Goal: Task Accomplishment & Management: Manage account settings

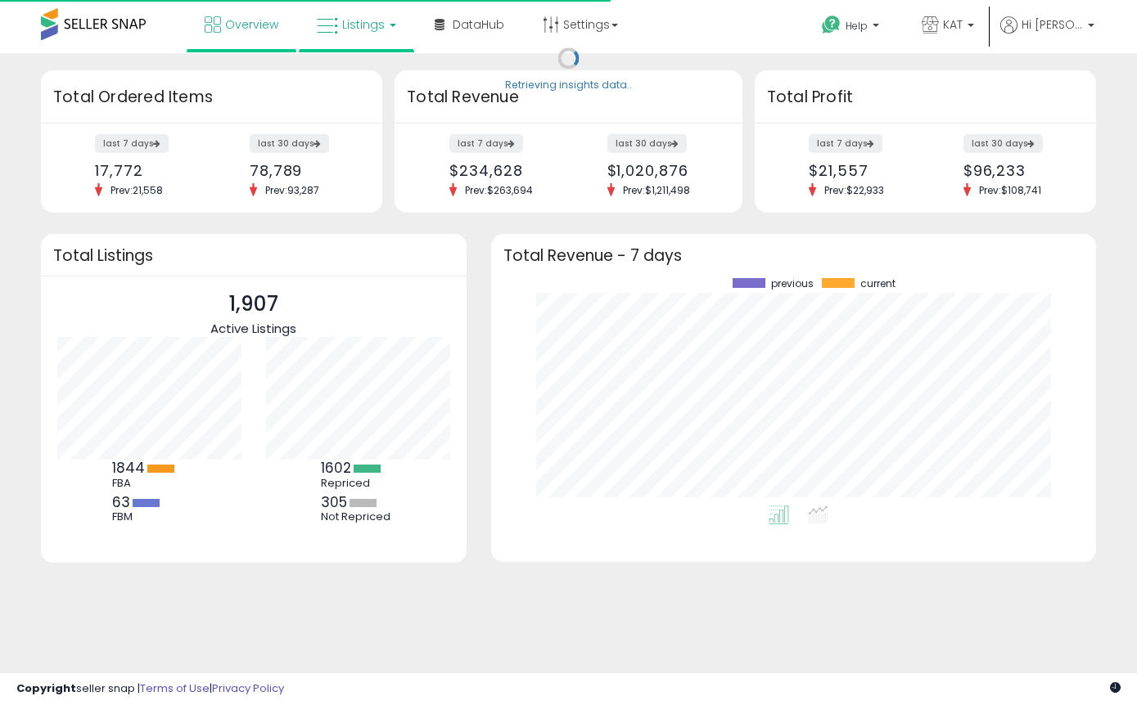
scroll to position [228, 573]
click at [333, 29] on icon at bounding box center [327, 26] width 21 height 21
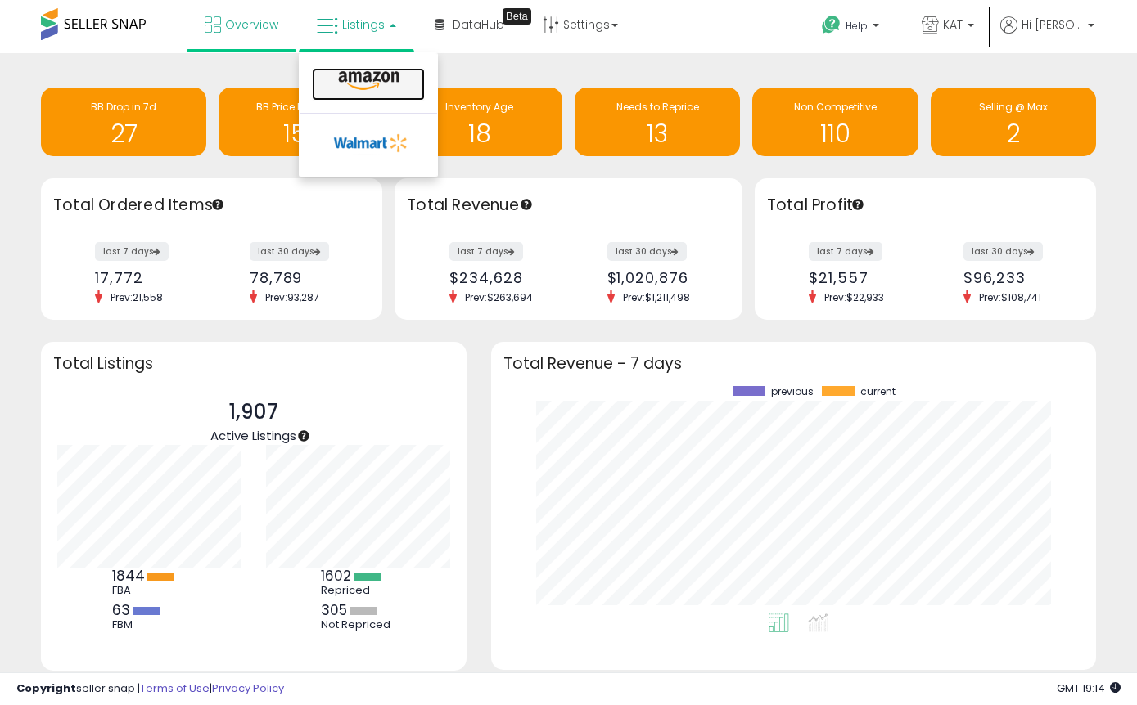
click at [369, 77] on icon at bounding box center [368, 80] width 71 height 21
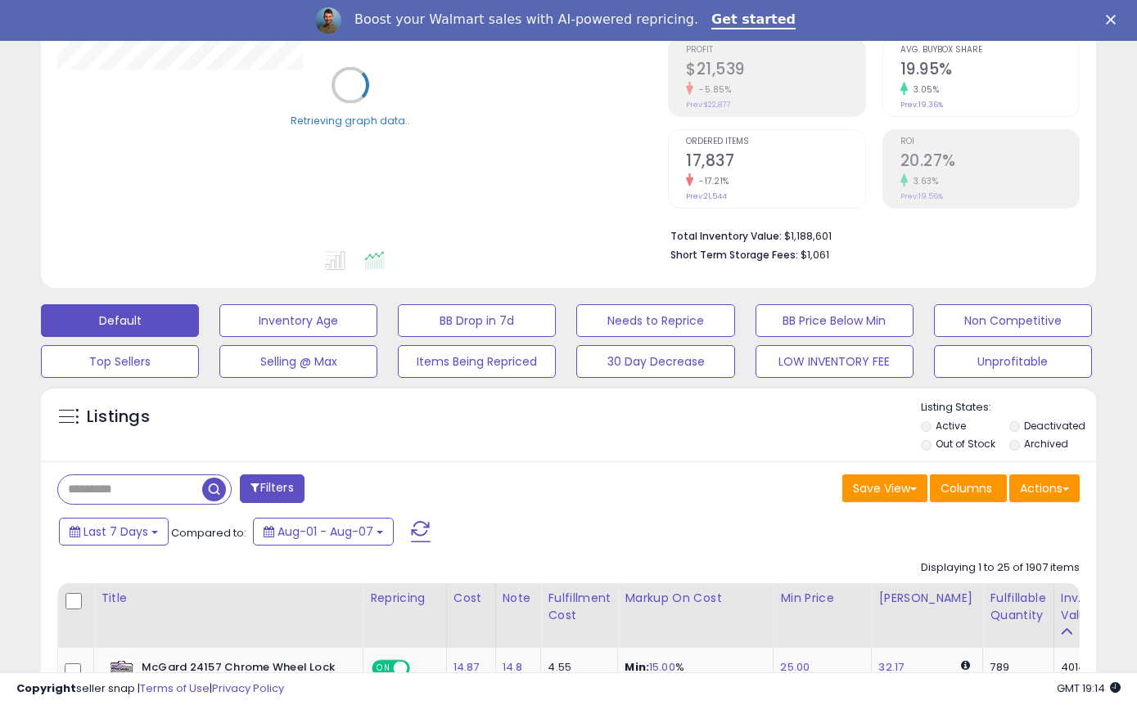
scroll to position [278, 0]
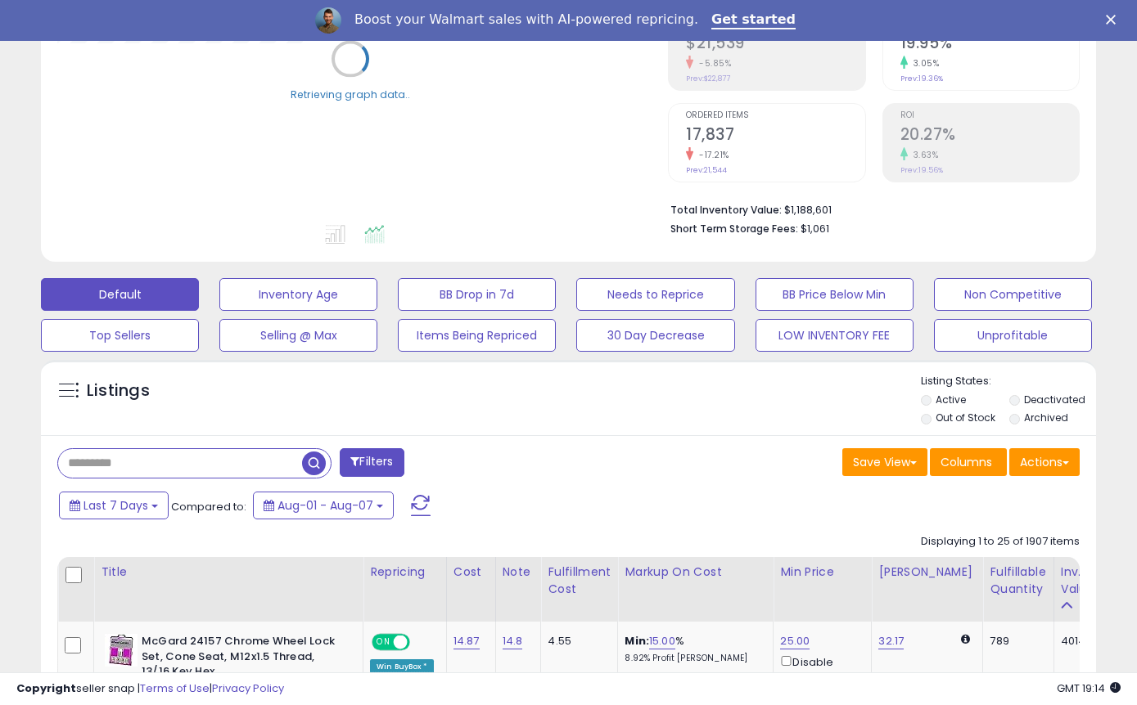
click at [146, 465] on input "text" at bounding box center [180, 463] width 244 height 29
paste input "**********"
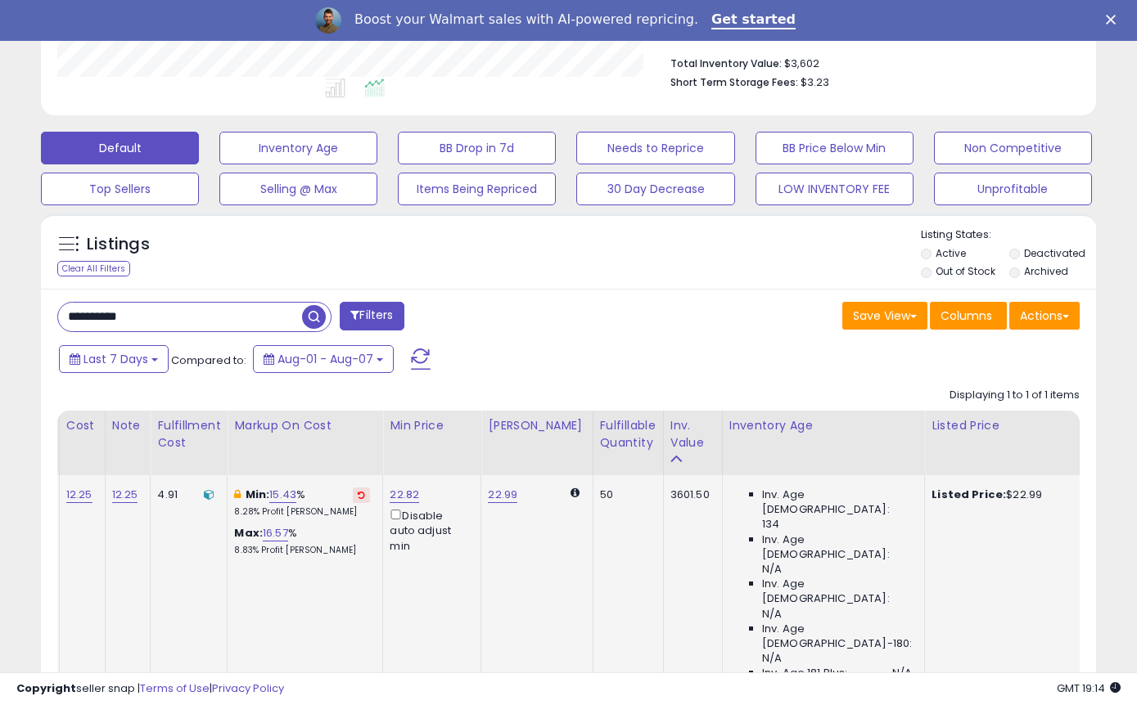
scroll to position [0, 0]
click at [157, 320] on input "**********" at bounding box center [180, 317] width 244 height 29
paste input "text"
type input "**********"
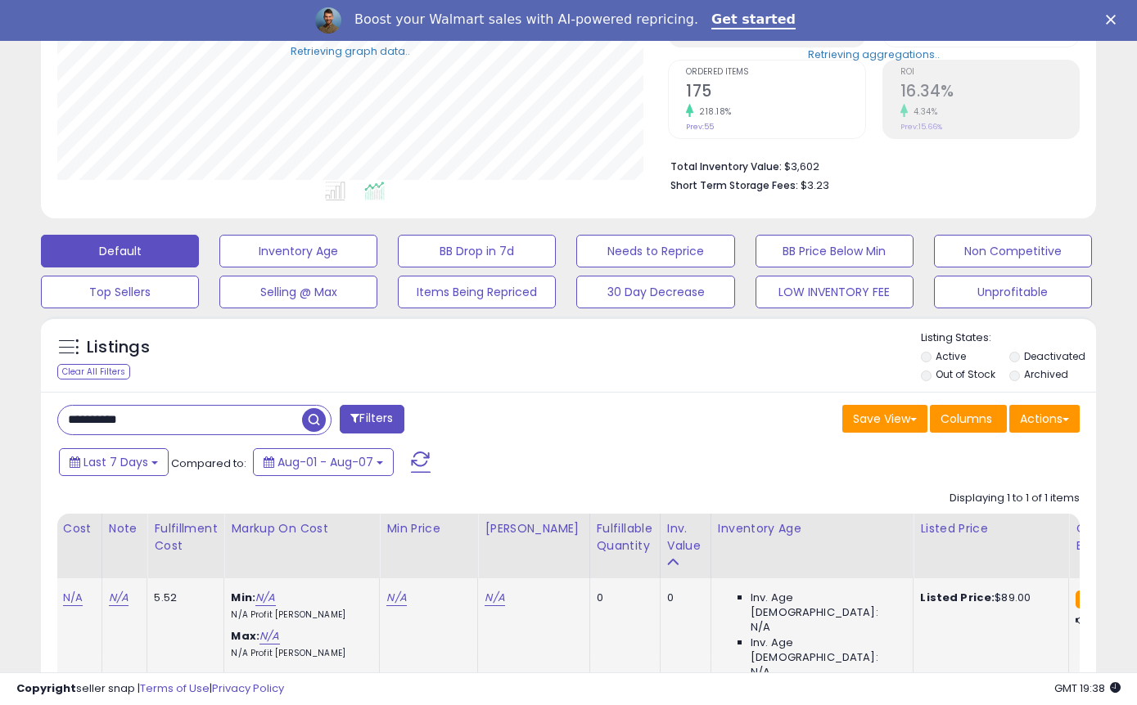
scroll to position [425, 0]
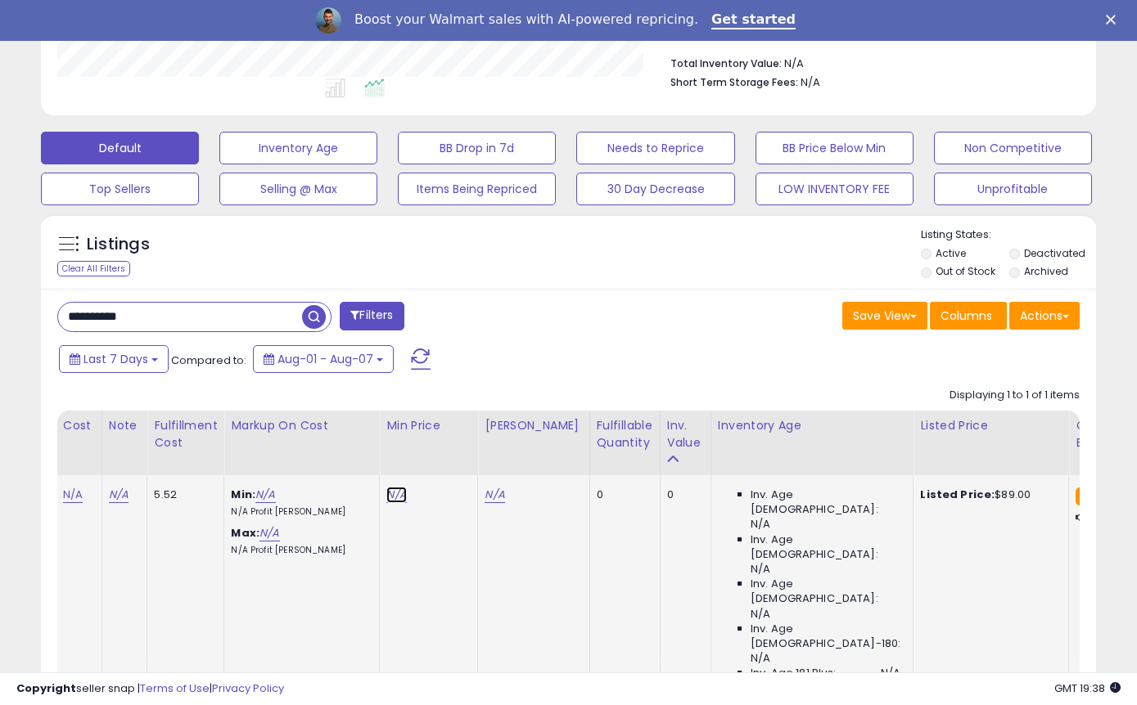
click at [396, 502] on link "N/A" at bounding box center [396, 495] width 20 height 16
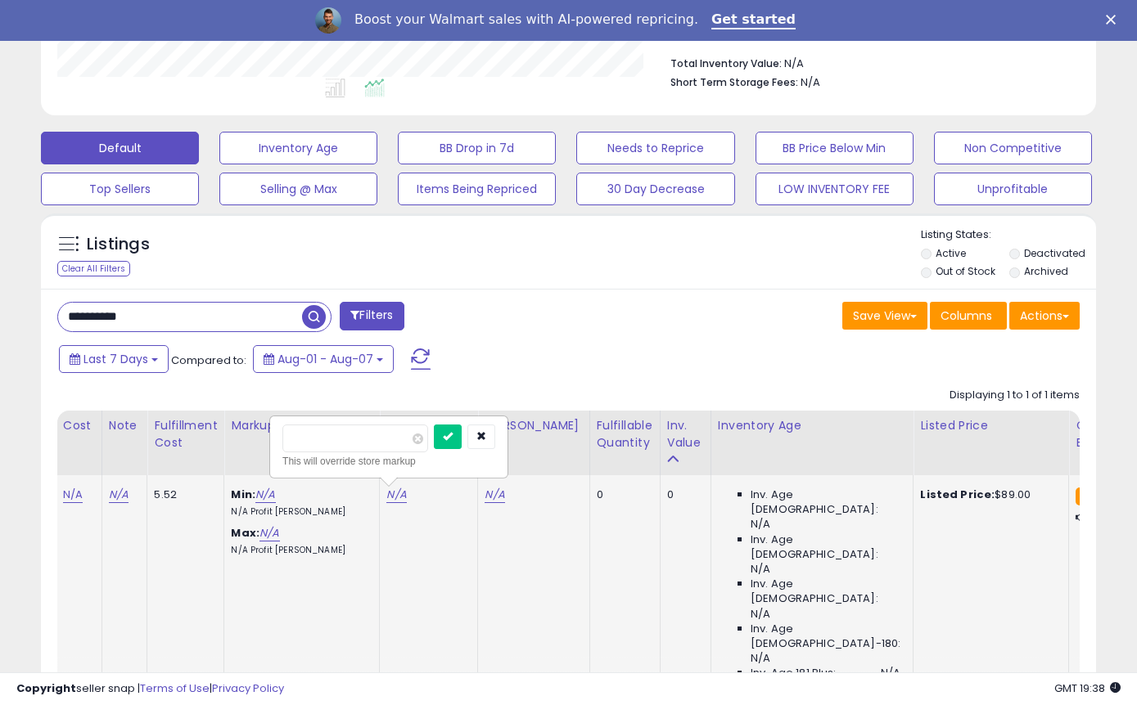
type input "*****"
click button "submit" at bounding box center [448, 437] width 28 height 25
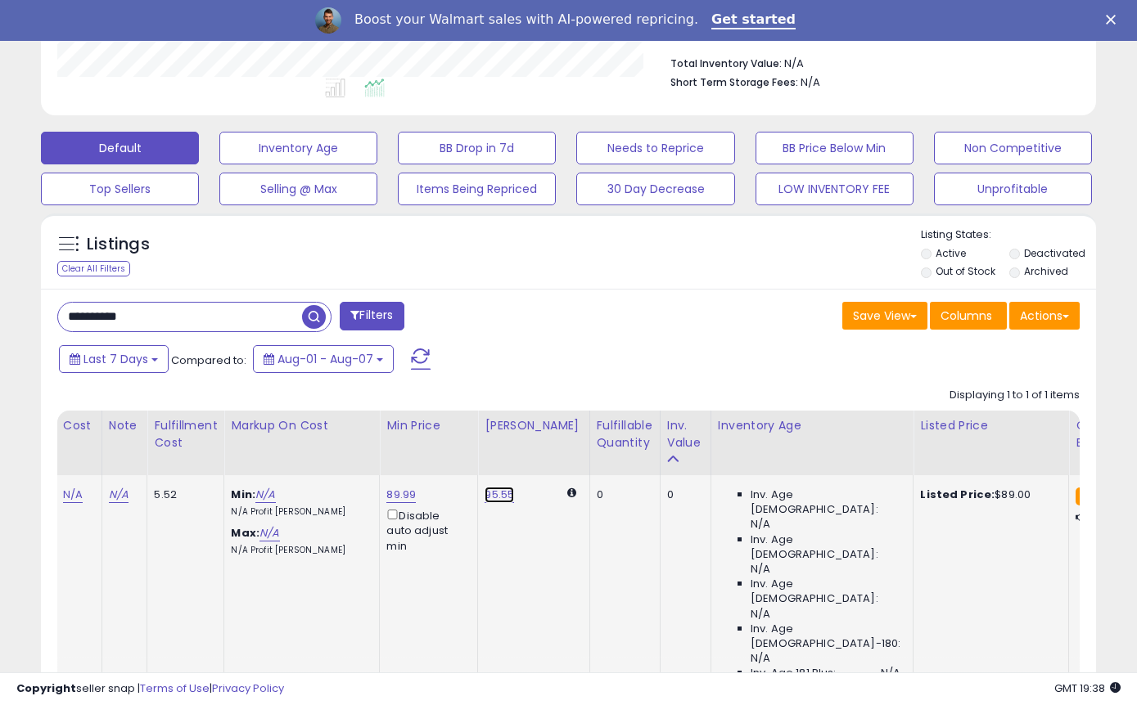
click at [507, 487] on link "95.55" at bounding box center [498, 495] width 29 height 16
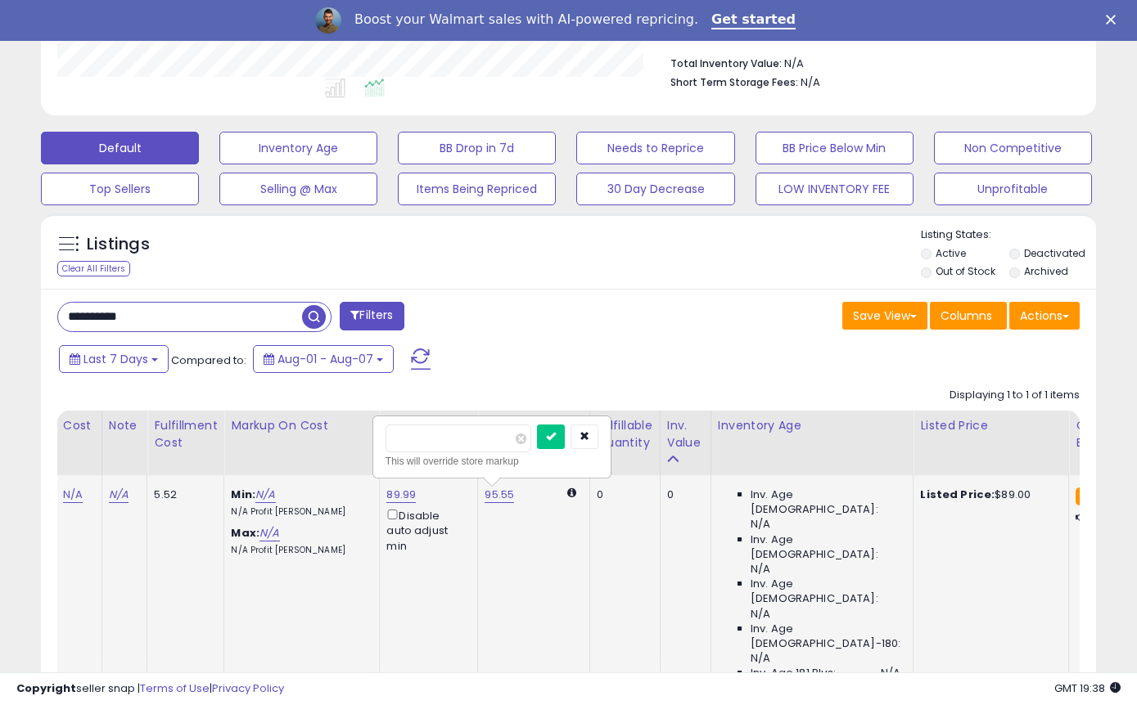
click at [589, 546] on td "0" at bounding box center [624, 586] width 70 height 222
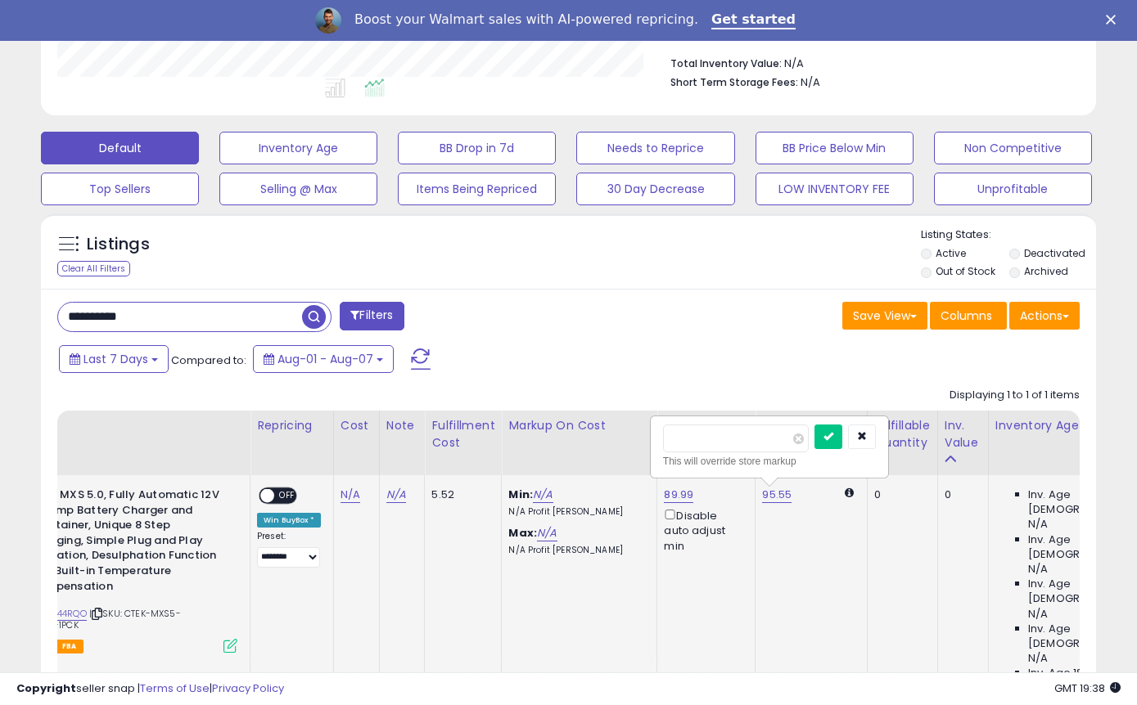
scroll to position [0, 57]
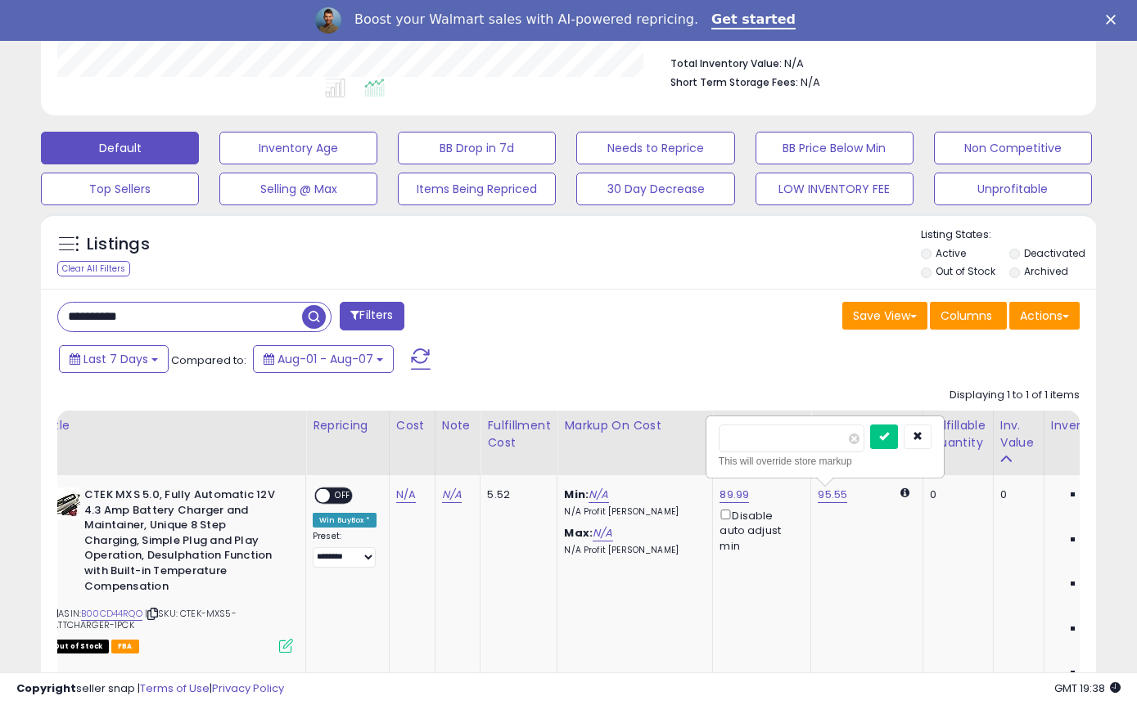
click at [731, 519] on div "Disable auto adjust min" at bounding box center [758, 530] width 79 height 47
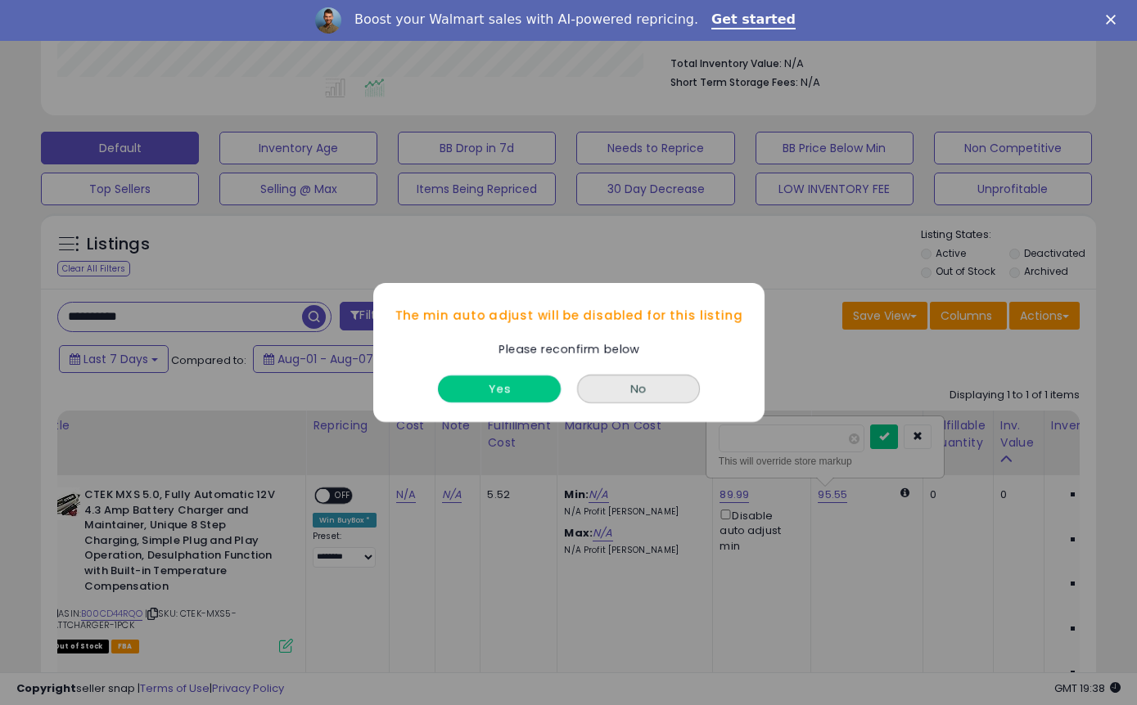
click at [525, 400] on button "Yes" at bounding box center [499, 389] width 123 height 27
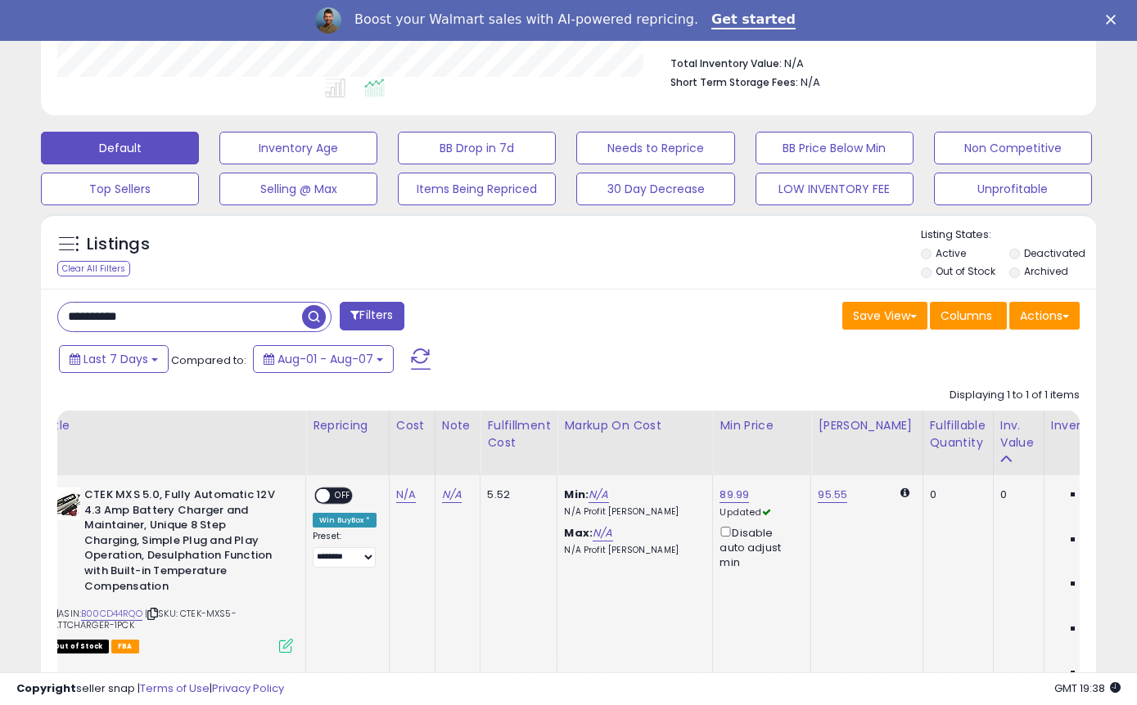
click at [327, 490] on div "ON OFF" at bounding box center [315, 496] width 38 height 14
click at [344, 492] on span "OFF" at bounding box center [343, 496] width 26 height 14
